Goal: Information Seeking & Learning: Learn about a topic

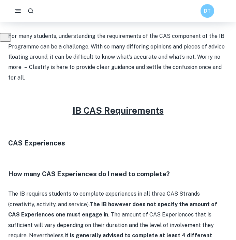
scroll to position [237, 0]
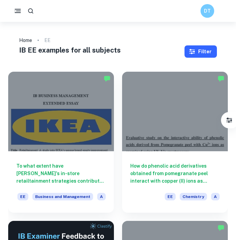
click at [195, 50] on icon "button" at bounding box center [192, 51] width 6 height 5
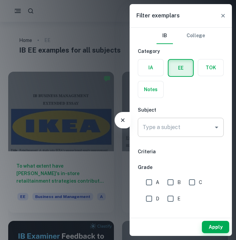
click at [201, 123] on input "Type a subject" at bounding box center [176, 127] width 70 height 13
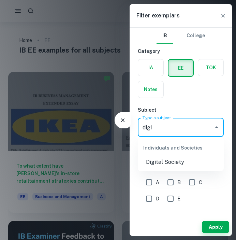
click at [180, 162] on li "Digital Society" at bounding box center [181, 162] width 86 height 12
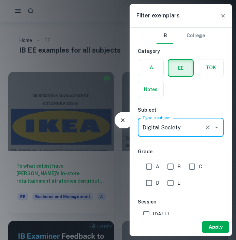
type input "Digital Society"
click at [218, 229] on button "Apply" at bounding box center [215, 227] width 27 height 12
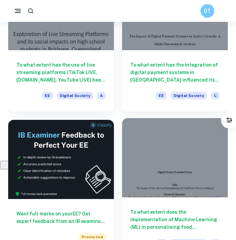
scroll to position [122, 0]
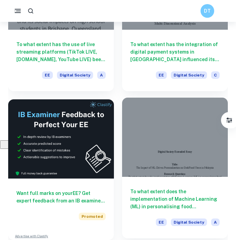
click at [142, 192] on h6 "To what extent does the implementation of Machine Learning (ML) in personalisin…" at bounding box center [176, 199] width 90 height 23
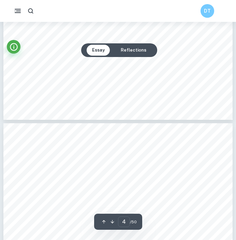
scroll to position [1179, 0]
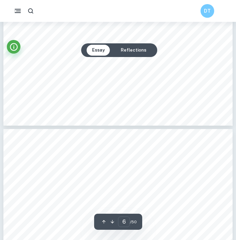
type input "7"
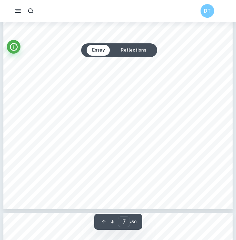
scroll to position [2015, 0]
